Goal: Find specific page/section: Find specific page/section

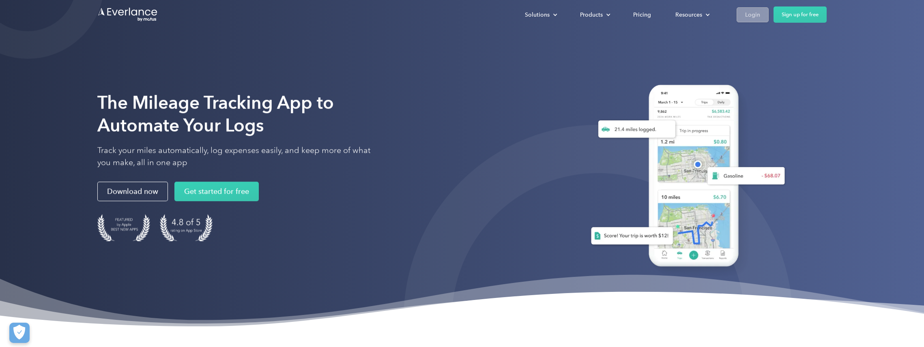
click at [745, 12] on div "Login" at bounding box center [752, 15] width 15 height 10
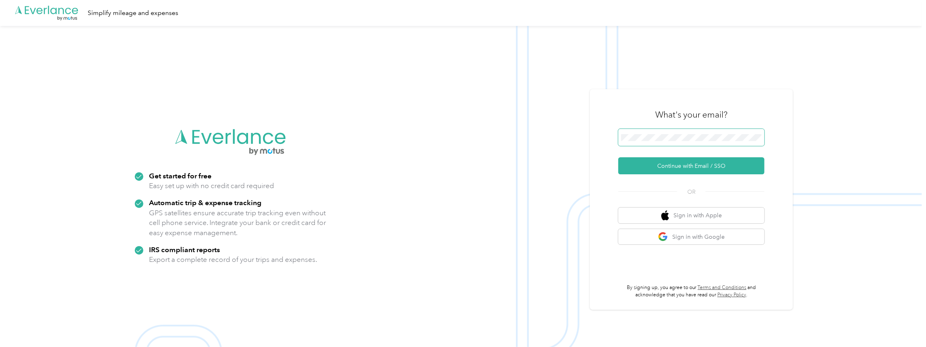
click at [665, 130] on span at bounding box center [691, 137] width 146 height 17
click at [661, 164] on button "Continue with Email / SSO" at bounding box center [691, 165] width 146 height 17
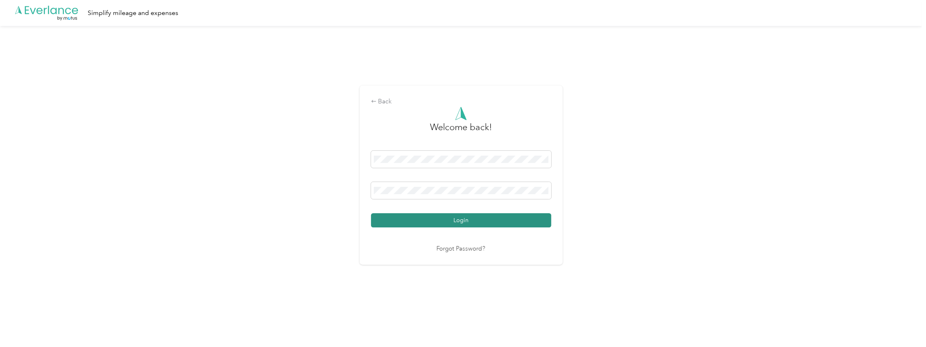
click at [506, 220] on button "Login" at bounding box center [461, 220] width 180 height 14
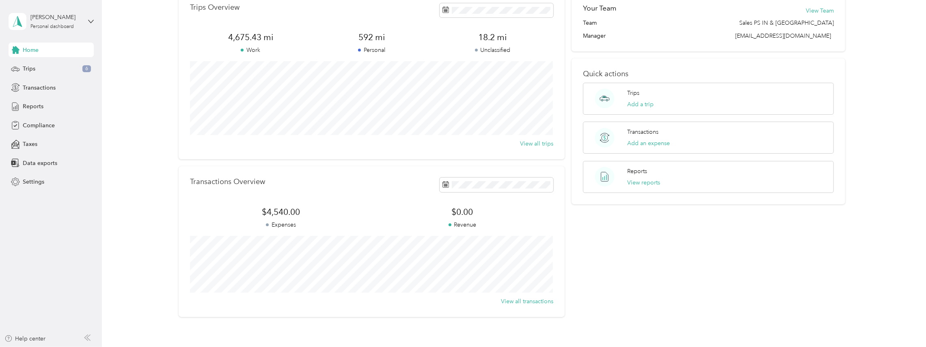
scroll to position [44, 0]
click at [38, 108] on span "Reports" at bounding box center [33, 106] width 21 height 9
